Goal: Transaction & Acquisition: Purchase product/service

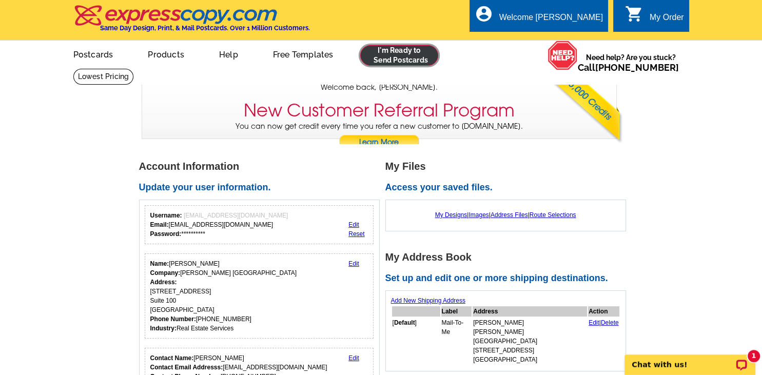
click at [385, 57] on link at bounding box center [399, 55] width 79 height 21
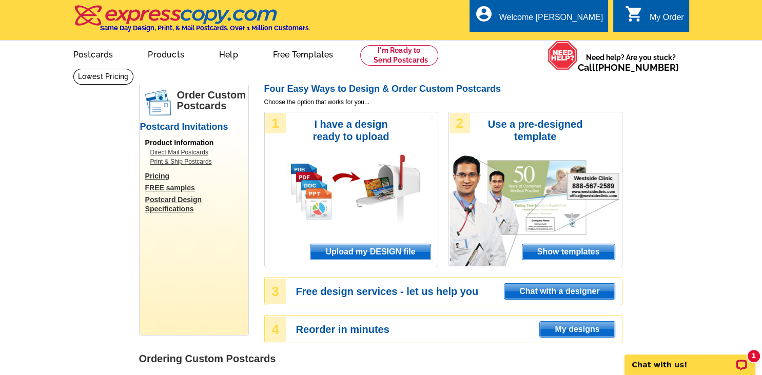
click at [163, 175] on link "Pricing" at bounding box center [196, 175] width 103 height 9
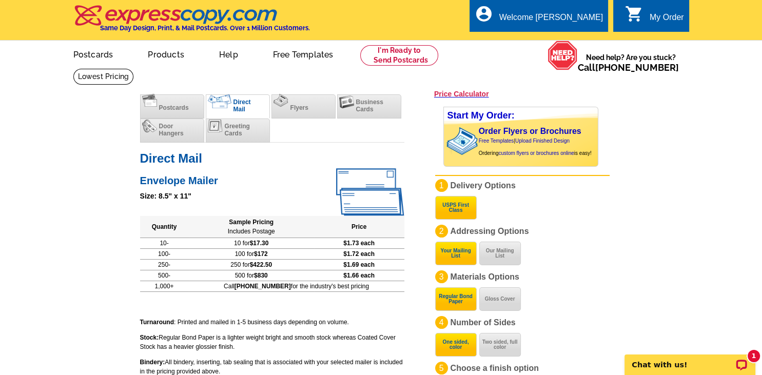
click at [75, 162] on main "[DOMAIN_NAME] > Price Guide > Direct Mail Postcards Price Calculator Postcards …" at bounding box center [381, 274] width 762 height 412
